Goal: Information Seeking & Learning: Find contact information

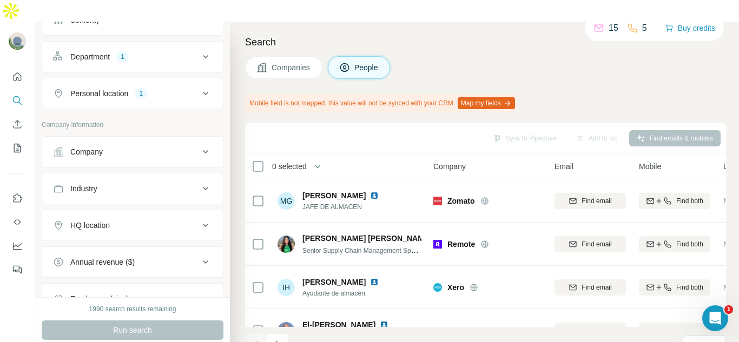
scroll to position [128, 0]
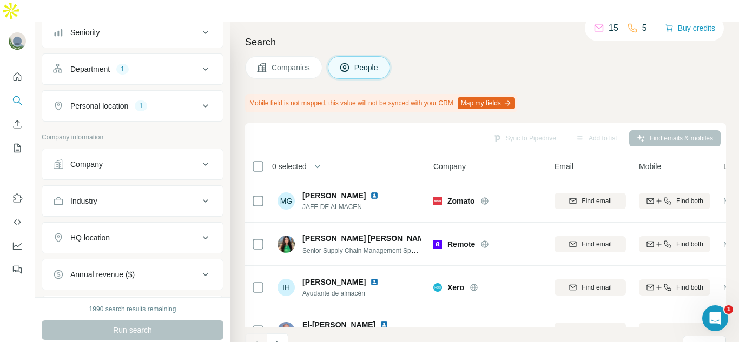
click at [7, 61] on div at bounding box center [17, 170] width 35 height 219
click at [16, 71] on icon "Quick start" at bounding box center [17, 76] width 11 height 11
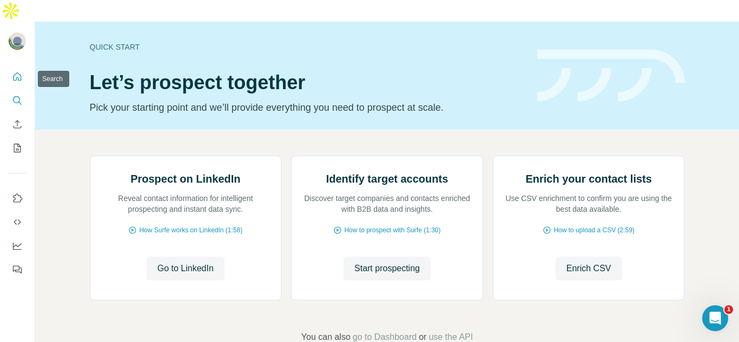
click at [19, 95] on icon "Search" at bounding box center [17, 100] width 11 height 11
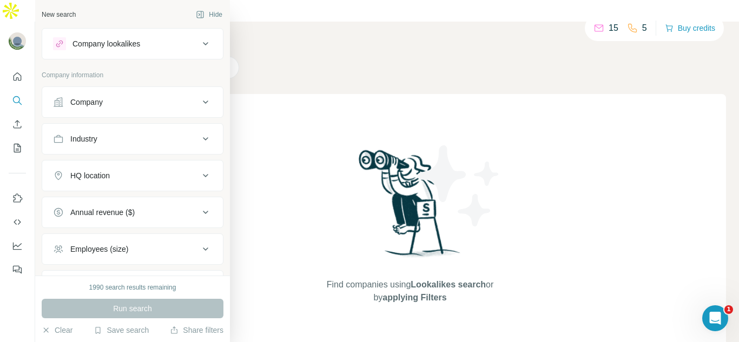
click at [157, 100] on div "Company" at bounding box center [126, 102] width 146 height 11
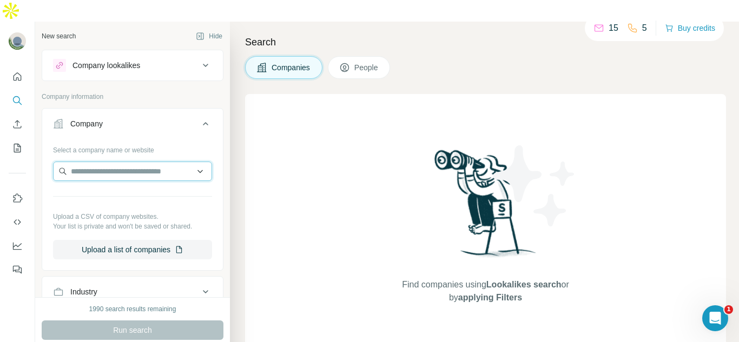
click at [149, 162] on input "text" at bounding box center [132, 171] width 159 height 19
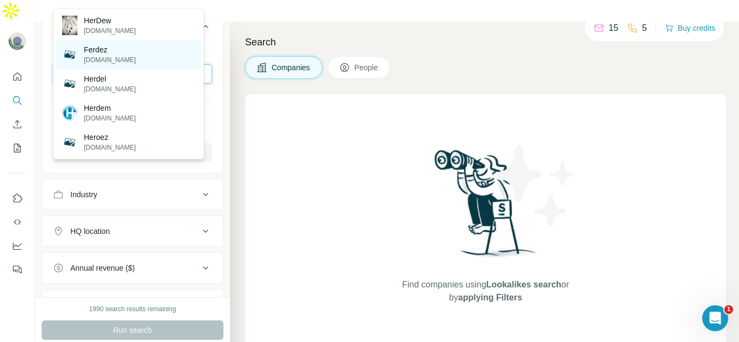
scroll to position [54, 0]
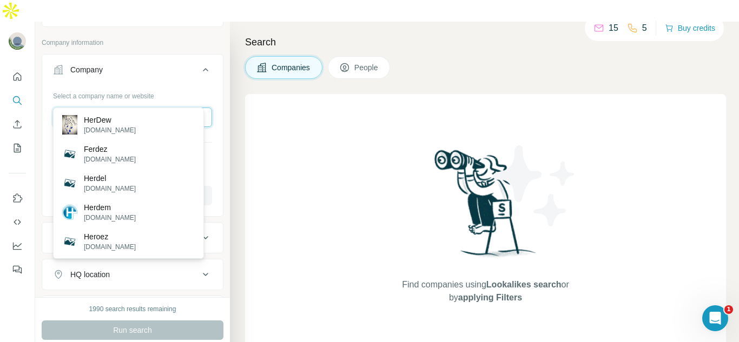
click at [148, 108] on input "******" at bounding box center [132, 117] width 159 height 19
click at [131, 108] on input "******" at bounding box center [132, 117] width 159 height 19
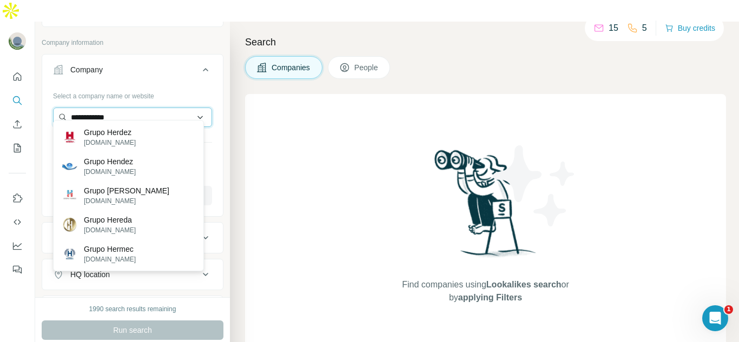
scroll to position [0, 0]
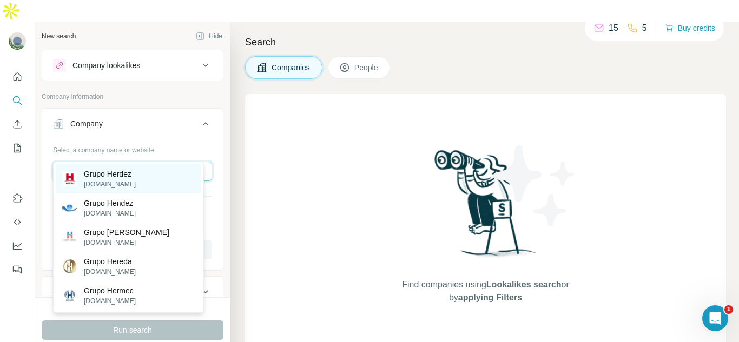
type input "**********"
click at [134, 166] on div "Grupo Herdez [DOMAIN_NAME]" at bounding box center [129, 178] width 146 height 29
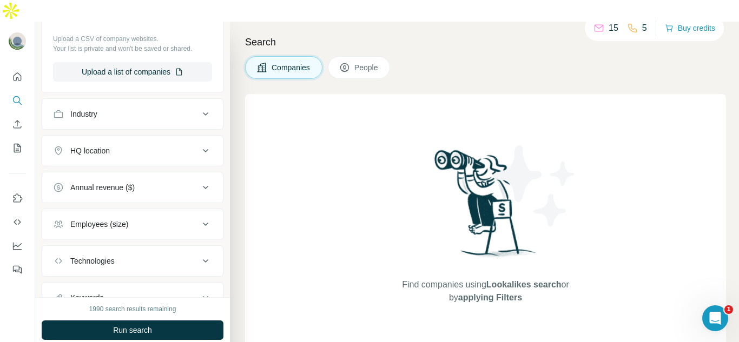
scroll to position [262, 0]
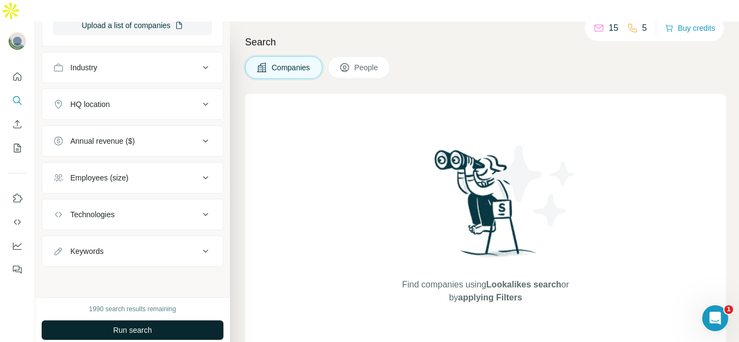
click at [147, 325] on span "Run search" at bounding box center [132, 330] width 39 height 11
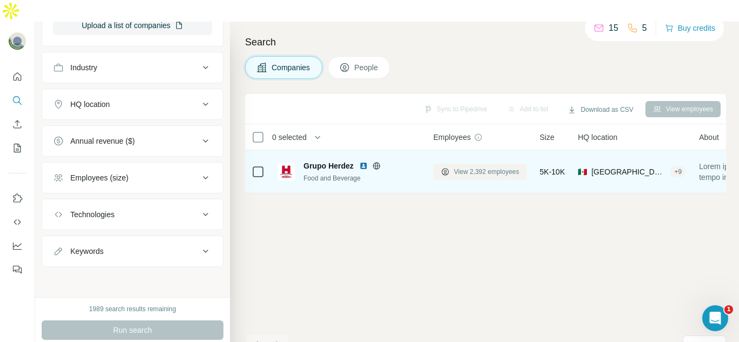
click at [500, 167] on span "View 2,392 employees" at bounding box center [486, 172] width 65 height 10
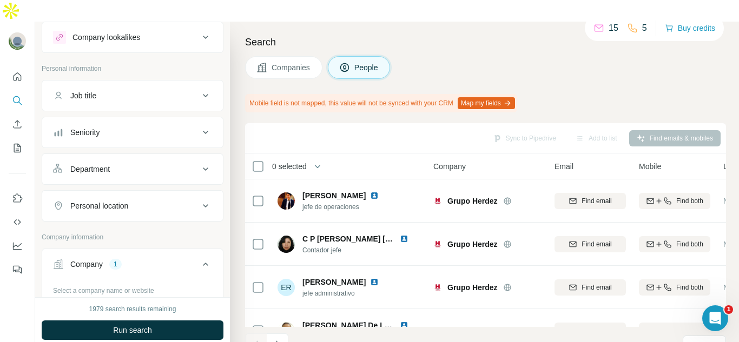
scroll to position [54, 0]
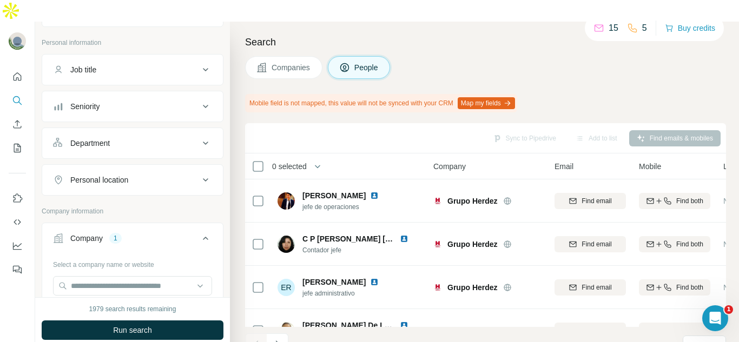
click at [153, 138] on div "Department" at bounding box center [126, 143] width 146 height 11
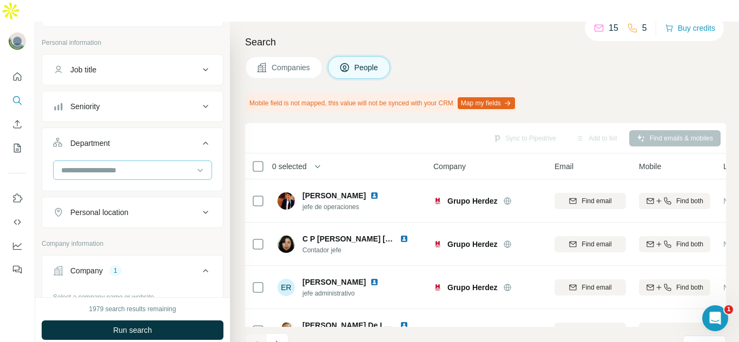
click at [151, 164] on input at bounding box center [127, 170] width 134 height 12
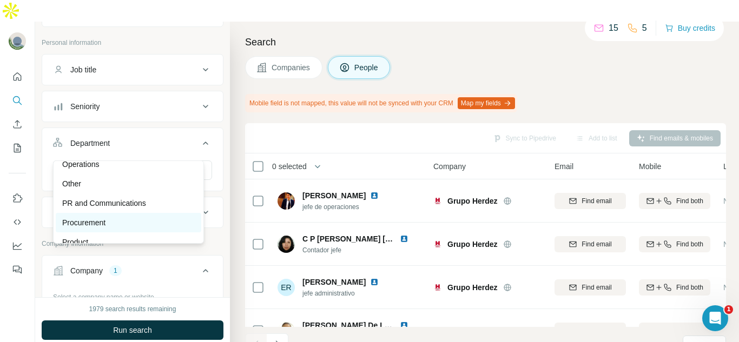
click at [129, 215] on div "Procurement" at bounding box center [129, 222] width 146 height 19
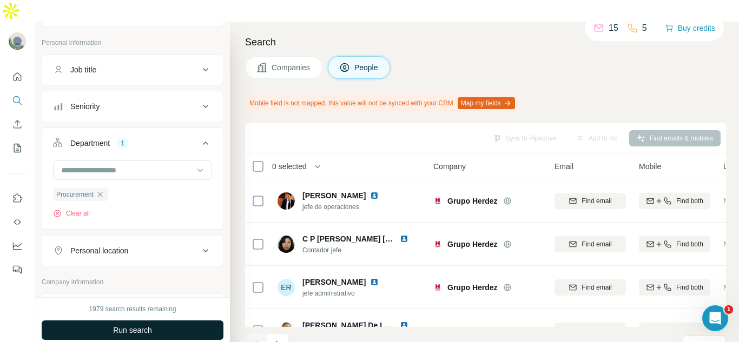
click at [150, 325] on span "Run search" at bounding box center [132, 330] width 39 height 11
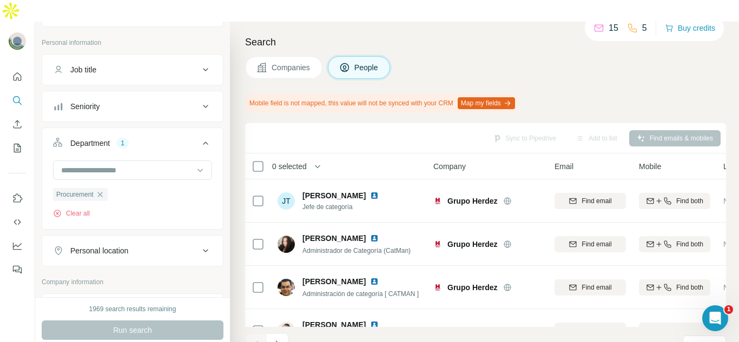
click at [460, 304] on div "Sync to Pipedrive Add to list Find emails & mobiles 0 selected People Company E…" at bounding box center [485, 243] width 481 height 241
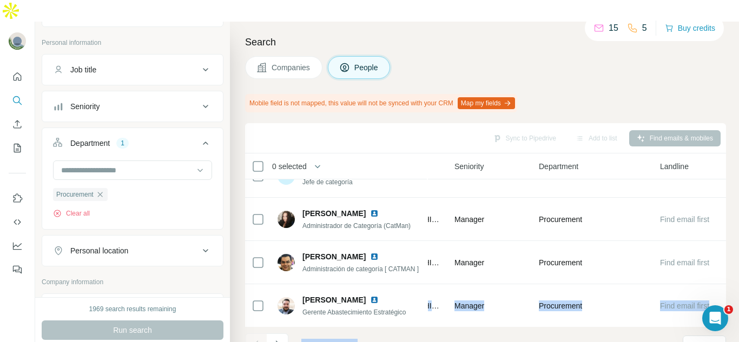
scroll to position [25, 455]
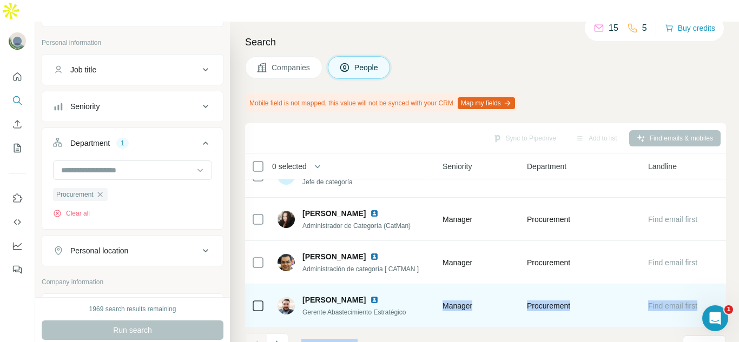
click at [613, 285] on td "Procurement" at bounding box center [580, 306] width 121 height 43
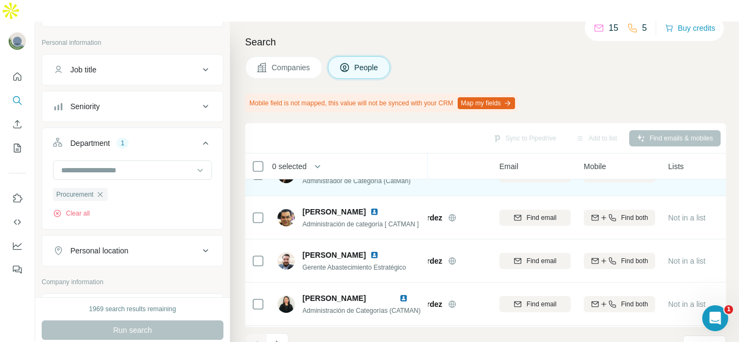
scroll to position [77, 55]
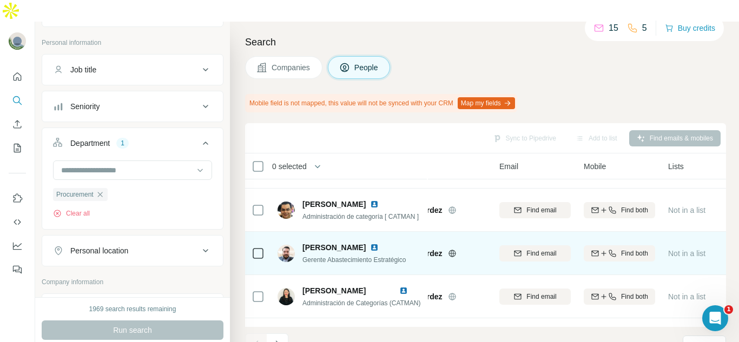
click at [374, 243] on img at bounding box center [374, 247] width 9 height 9
click at [617, 249] on div "Find both" at bounding box center [619, 254] width 71 height 10
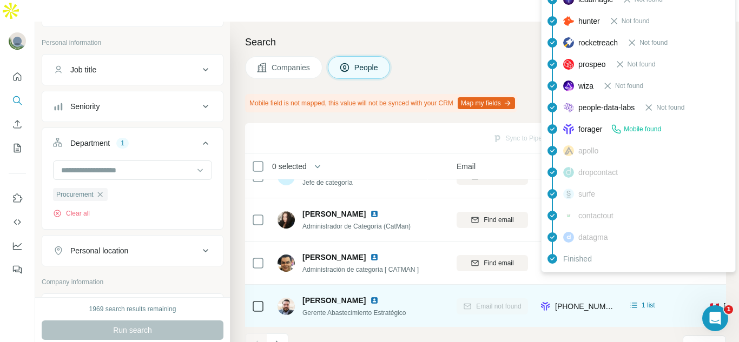
scroll to position [21, 98]
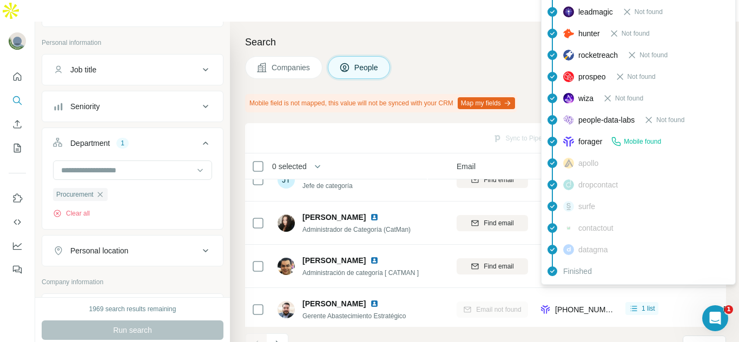
click at [620, 142] on icon at bounding box center [616, 141] width 11 height 11
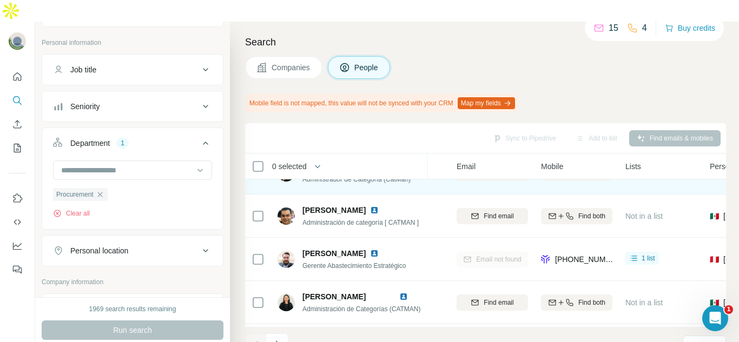
scroll to position [72, 98]
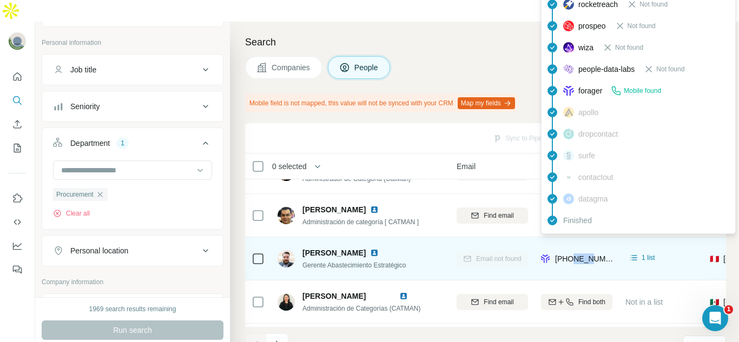
drag, startPoint x: 572, startPoint y: 242, endPoint x: 592, endPoint y: 242, distance: 19.5
click at [592, 254] on span "[PHONE_NUMBER]" at bounding box center [584, 259] width 59 height 11
drag, startPoint x: 570, startPoint y: 240, endPoint x: 623, endPoint y: 251, distance: 54.1
click at [0, 0] on tr "[PERSON_NAME] Gerente Abastecimiento Estratégico Grupo Herdez Email not found […" at bounding box center [0, 0] width 0 height 0
copy tr "5536529632"
